Goal: Complete application form

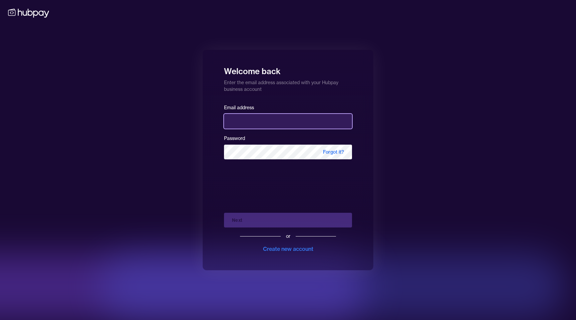
type input "**********"
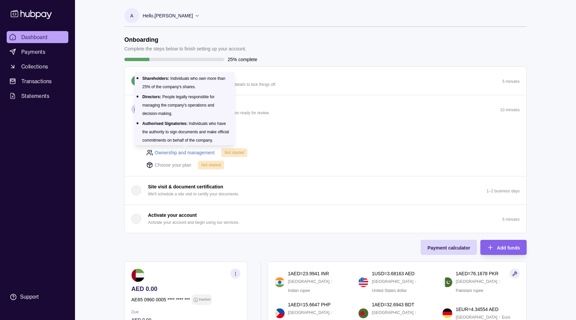
click at [195, 151] on link "Ownership and management" at bounding box center [185, 152] width 60 height 7
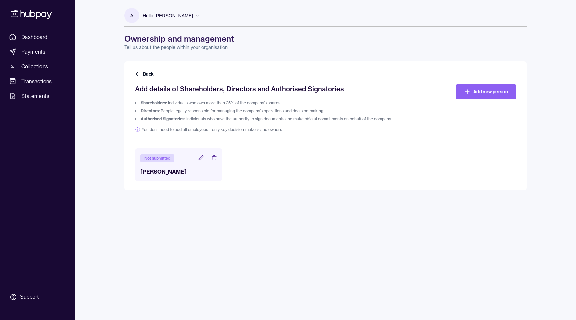
click at [200, 158] on icon at bounding box center [200, 157] width 5 height 5
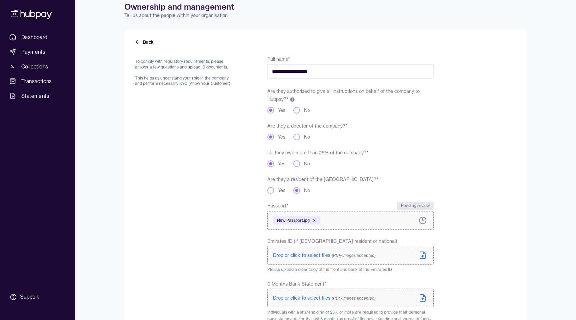
scroll to position [37, 0]
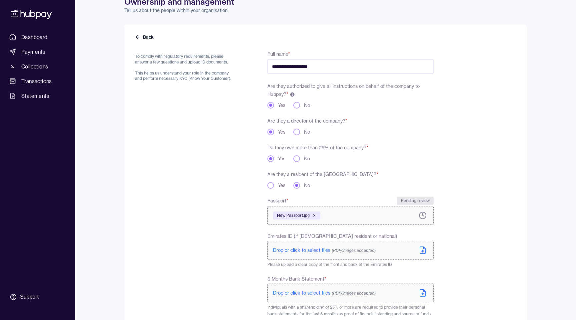
click at [312, 251] on span "Drop or click to select files (PDF/Images accepted)" at bounding box center [324, 250] width 103 height 6
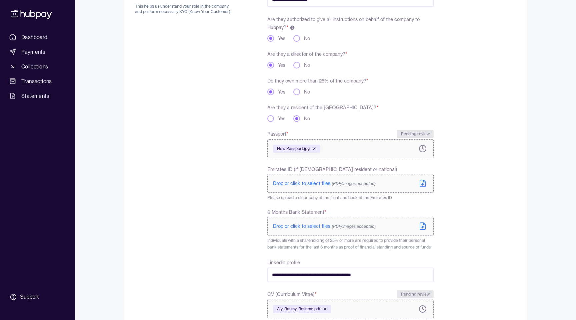
scroll to position [112, 0]
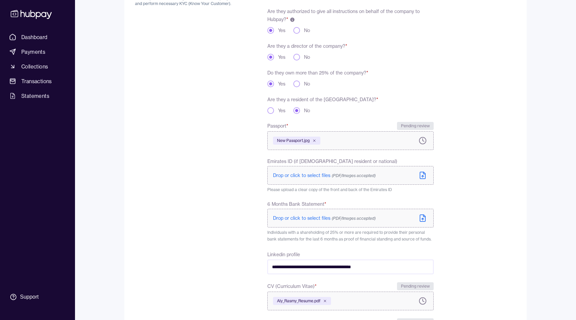
click at [321, 219] on span "Drop or click to select files (PDF/Images accepted)" at bounding box center [324, 218] width 103 height 6
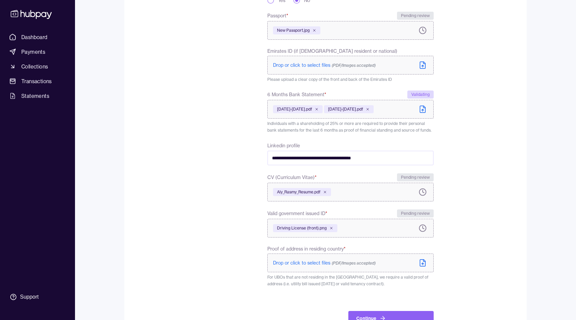
scroll to position [245, 0]
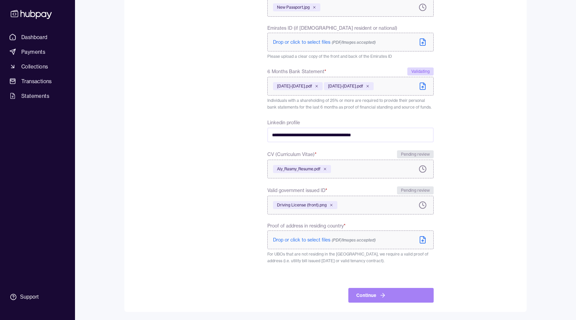
click at [365, 298] on button "Continue" at bounding box center [391, 295] width 85 height 15
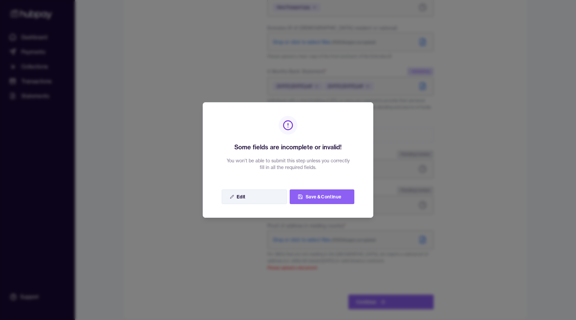
click at [271, 197] on button "Edit" at bounding box center [254, 196] width 65 height 15
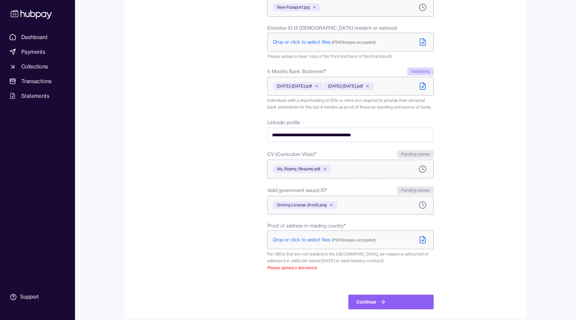
click at [326, 238] on span "Drop or click to select files (PDF/Images accepted)" at bounding box center [324, 240] width 103 height 6
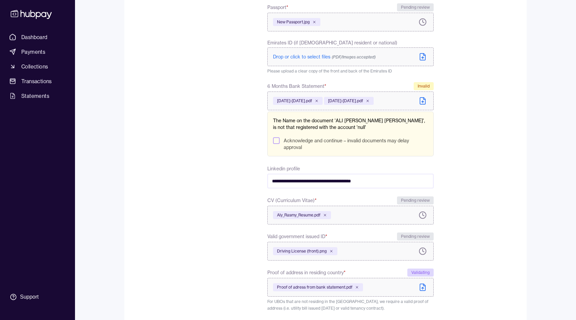
scroll to position [230, 0]
click at [277, 142] on button "Acknowledge and continue – invalid documents may delay approval" at bounding box center [276, 141] width 7 height 7
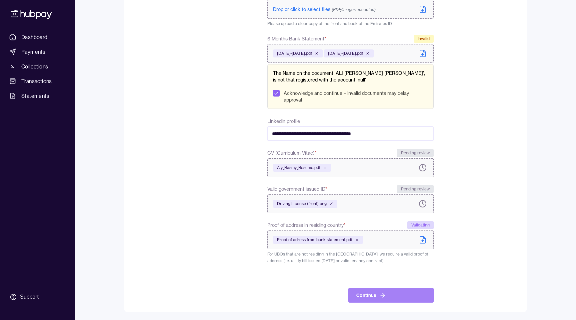
click at [396, 299] on button "Continue" at bounding box center [391, 295] width 85 height 15
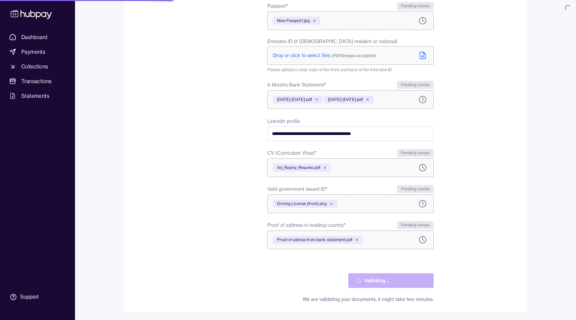
scroll to position [232, 0]
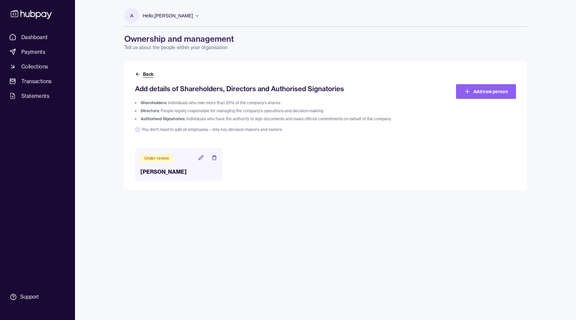
click at [141, 74] on button "Back" at bounding box center [145, 74] width 20 height 7
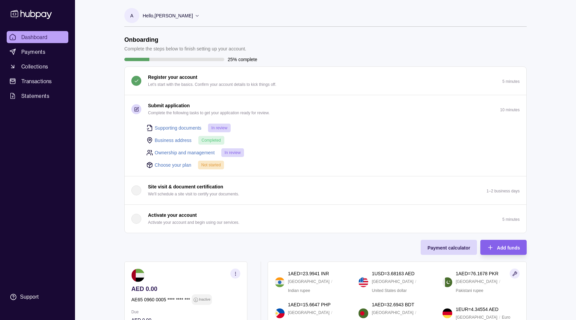
click at [183, 162] on link "Choose your plan" at bounding box center [173, 164] width 37 height 7
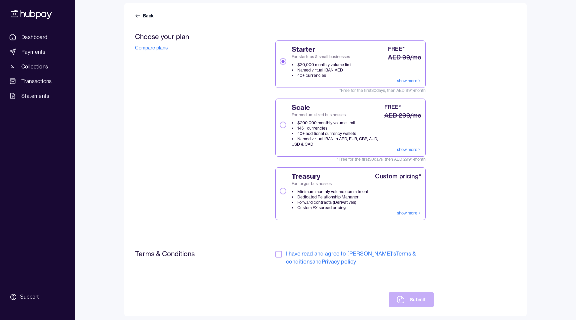
scroll to position [60, 0]
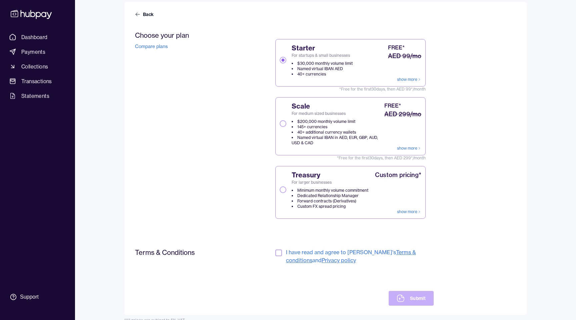
click at [407, 78] on link "show more" at bounding box center [409, 79] width 24 height 5
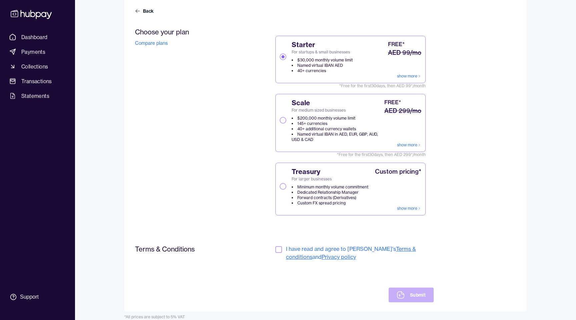
scroll to position [71, 0]
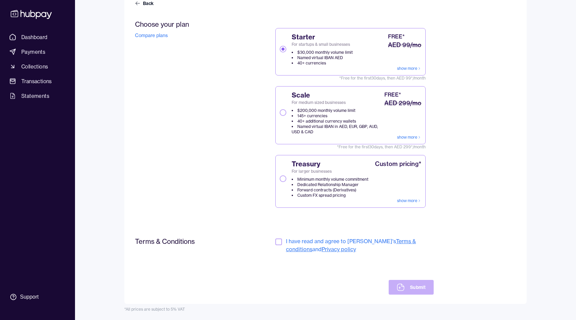
click at [278, 241] on button "button" at bounding box center [279, 241] width 7 height 7
click at [405, 286] on button "Submit" at bounding box center [411, 287] width 45 height 15
